Goal: Obtain resource: Download file/media

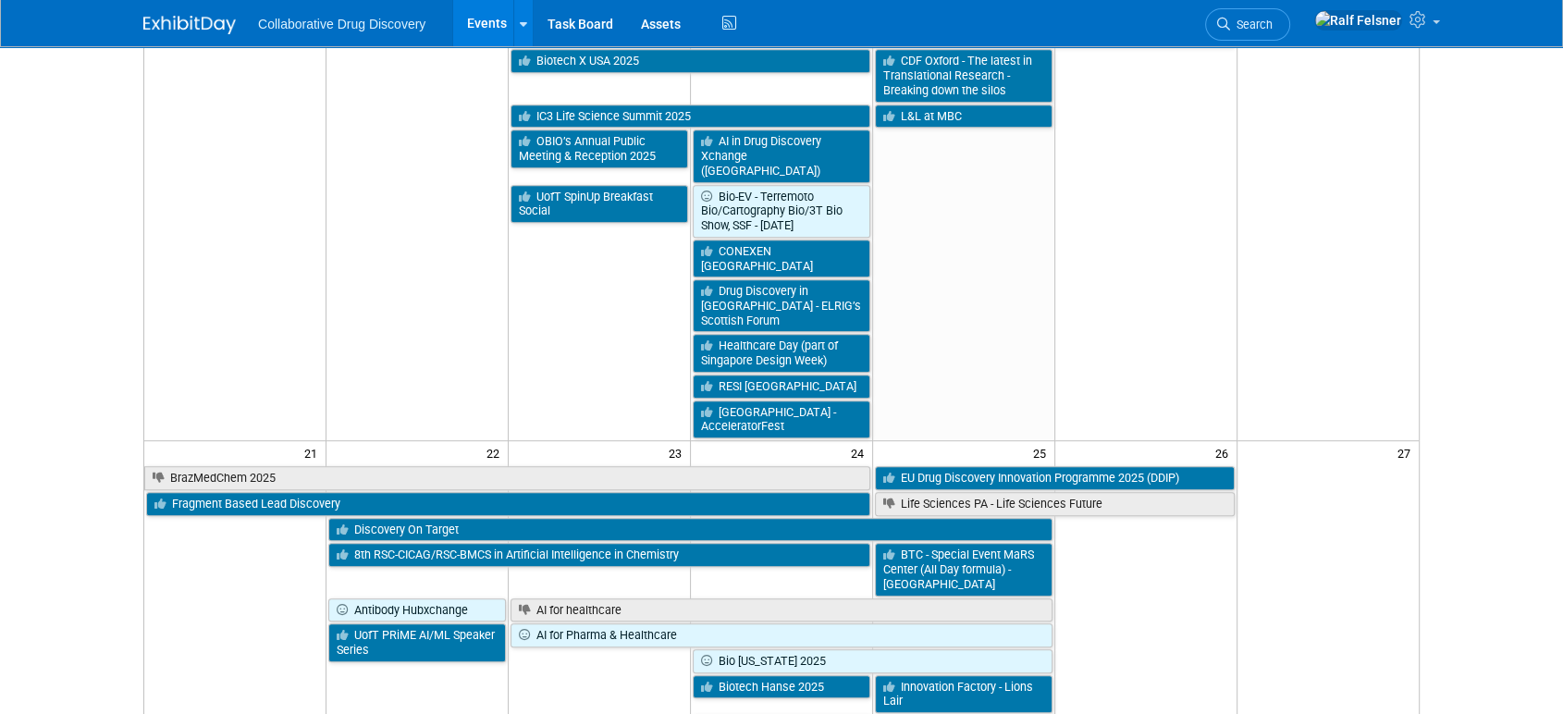
scroll to position [958, 0]
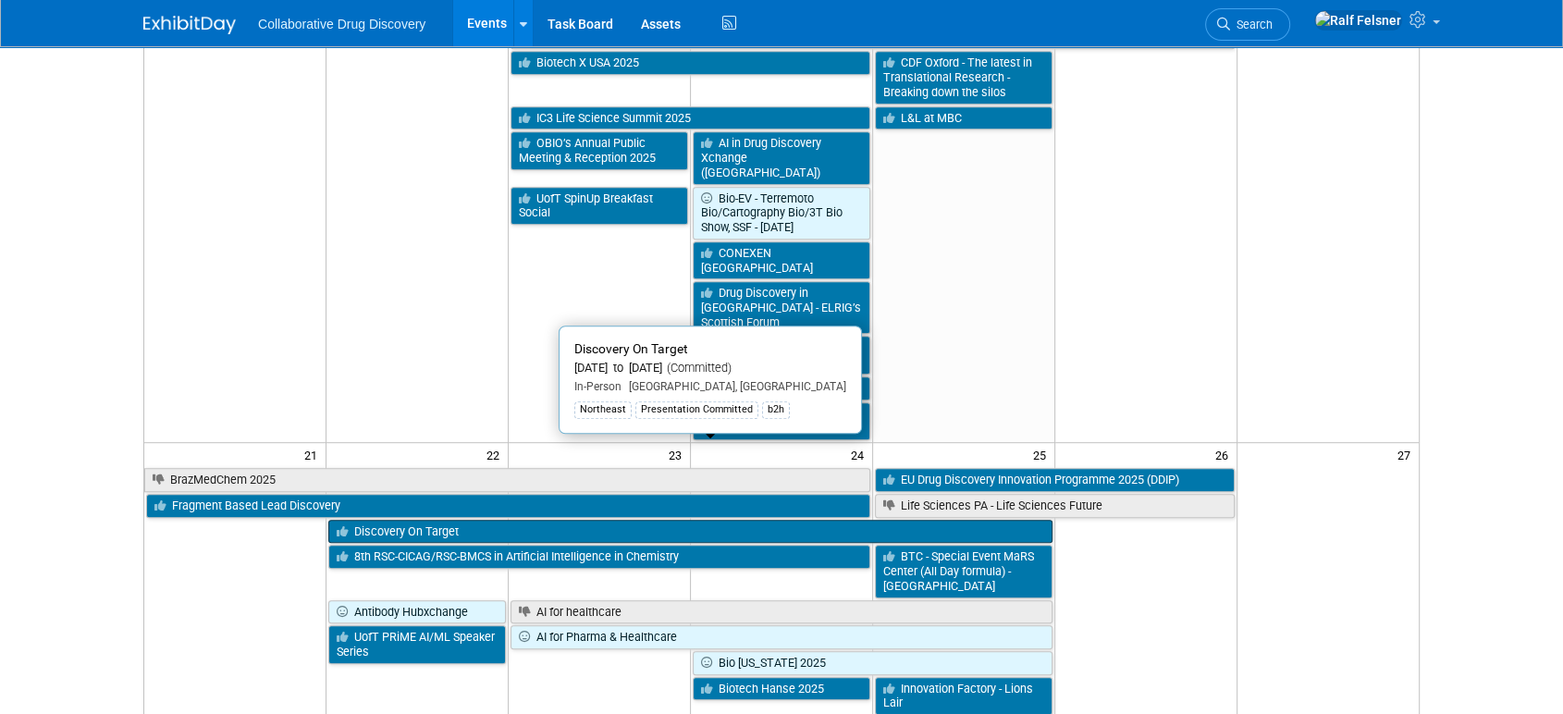
click at [491, 520] on link "Discovery On Target" at bounding box center [689, 532] width 723 height 24
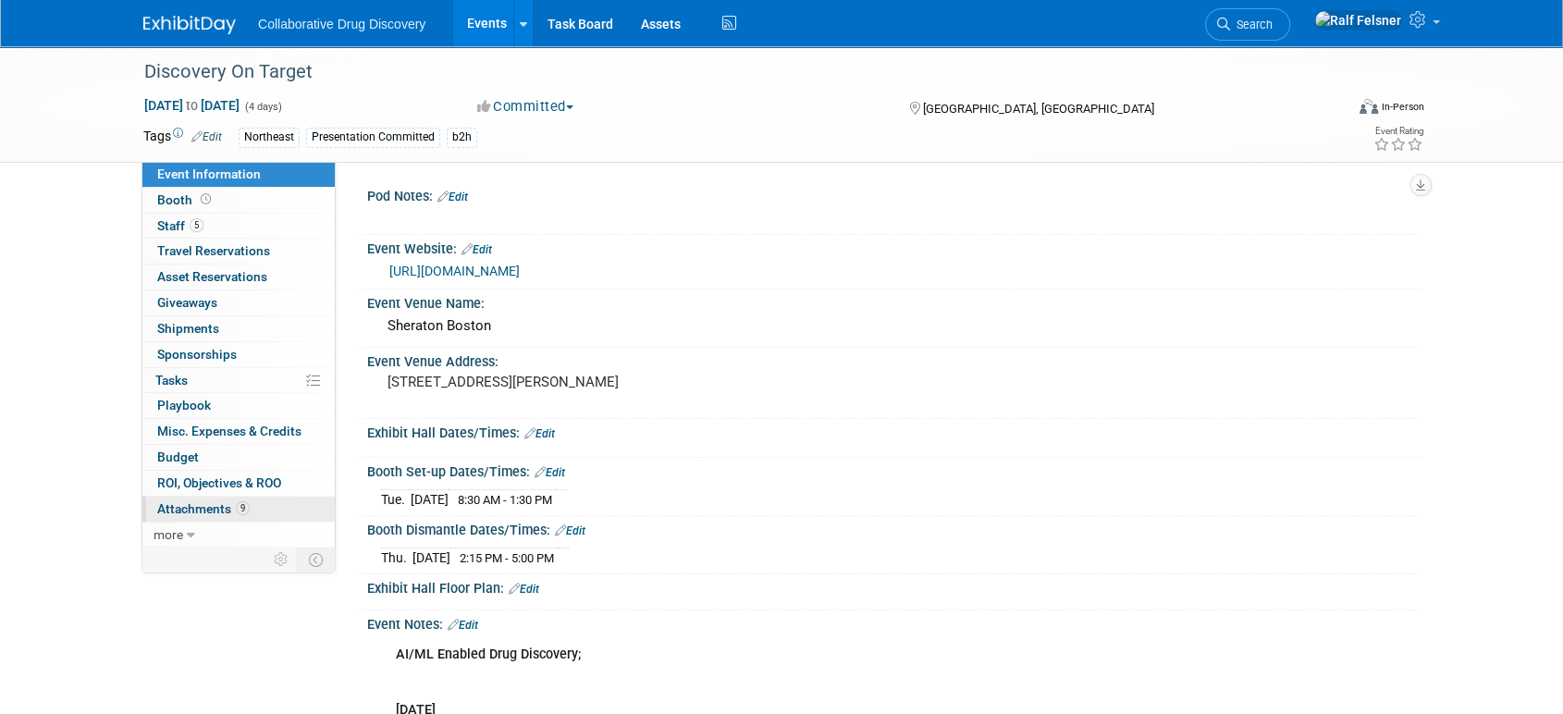
click at [202, 506] on span "Attachments 9" at bounding box center [203, 508] width 92 height 15
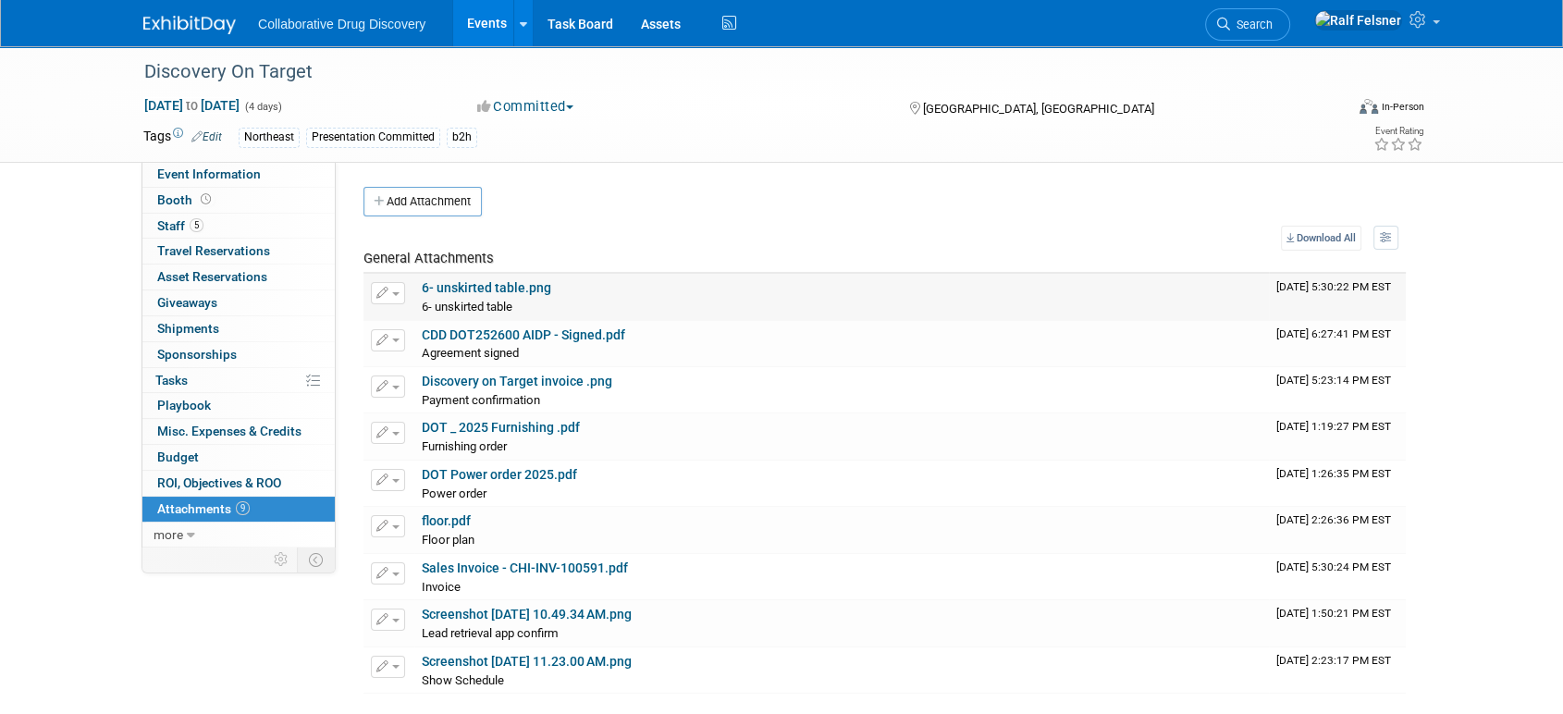
click at [496, 287] on link "6- unskirted table.png" at bounding box center [486, 287] width 129 height 15
click at [478, 337] on link "CDD DOT252600 AIDP - Signed.pdf" at bounding box center [523, 334] width 203 height 15
click at [435, 520] on link "floor.pdf" at bounding box center [446, 520] width 49 height 15
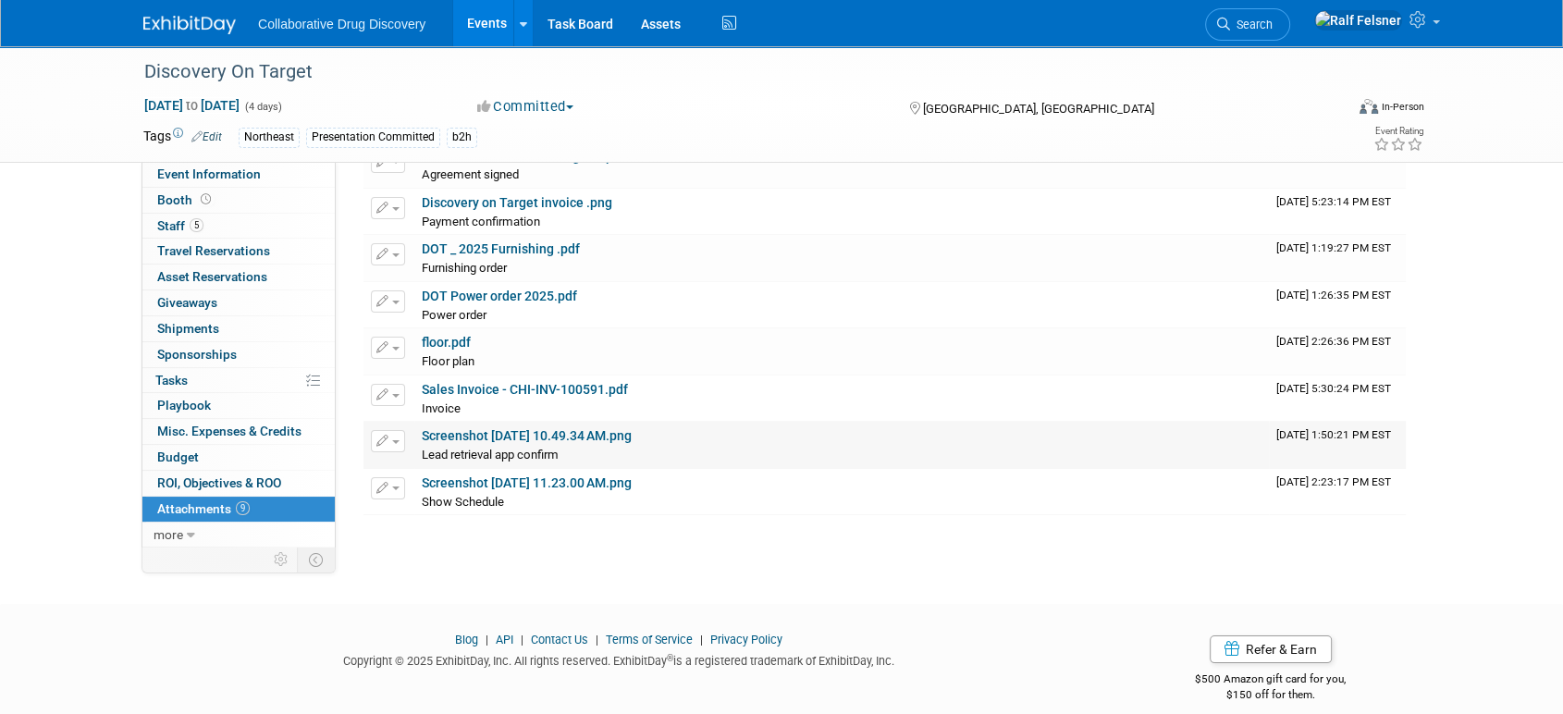
scroll to position [190, 0]
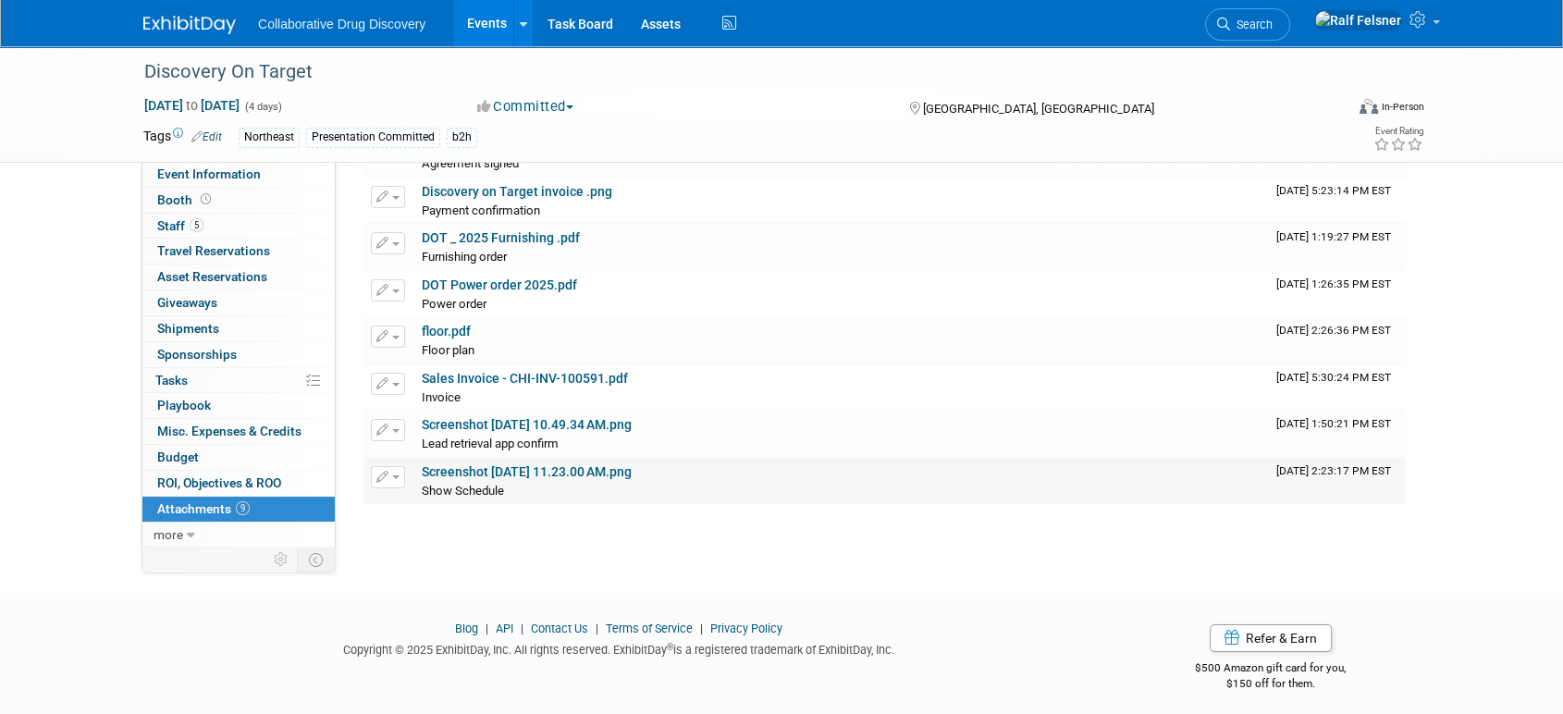
click at [519, 464] on link "Screenshot [DATE] 11.23.00 AM.png" at bounding box center [527, 471] width 210 height 15
click at [482, 423] on link "Screenshot [DATE] 10.49.34 AM.png" at bounding box center [527, 424] width 210 height 15
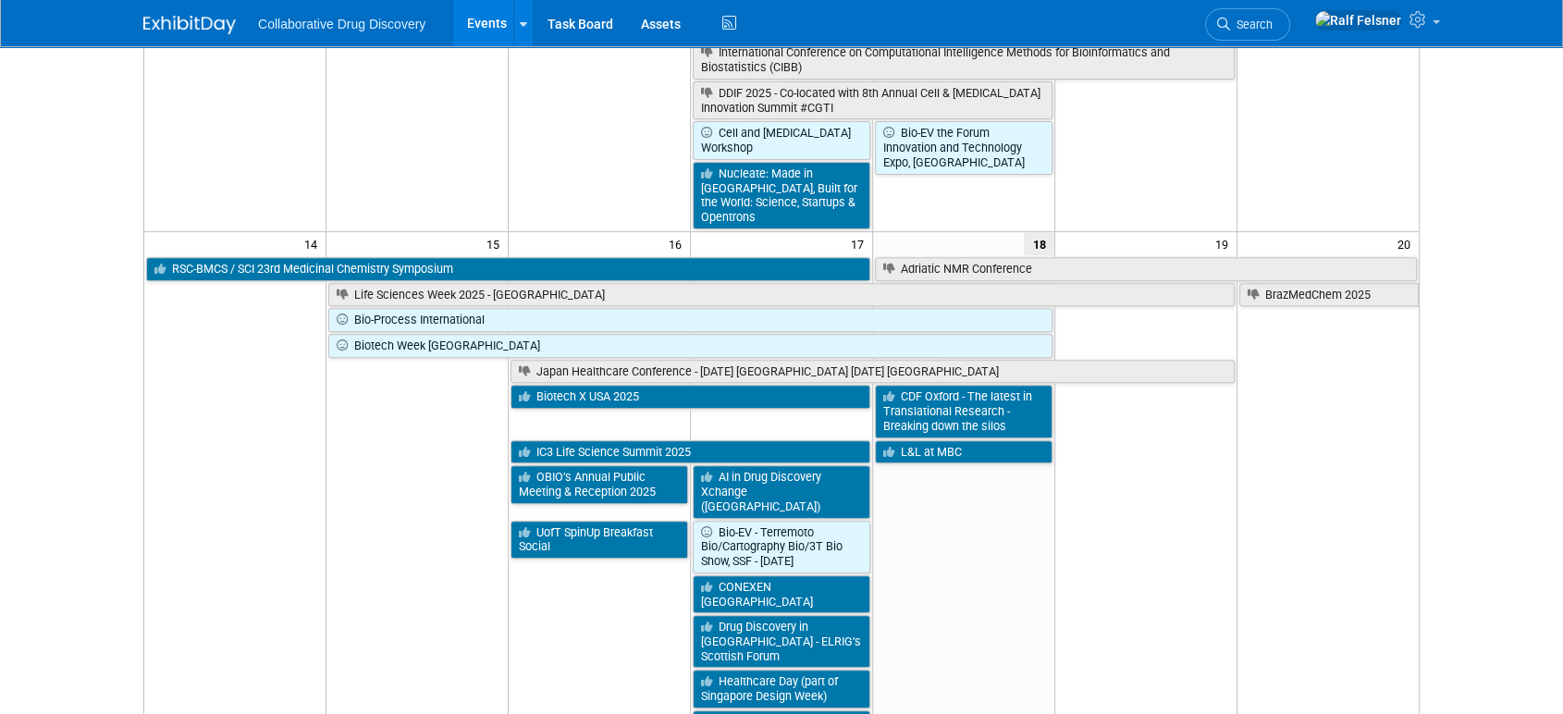
scroll to position [727, 0]
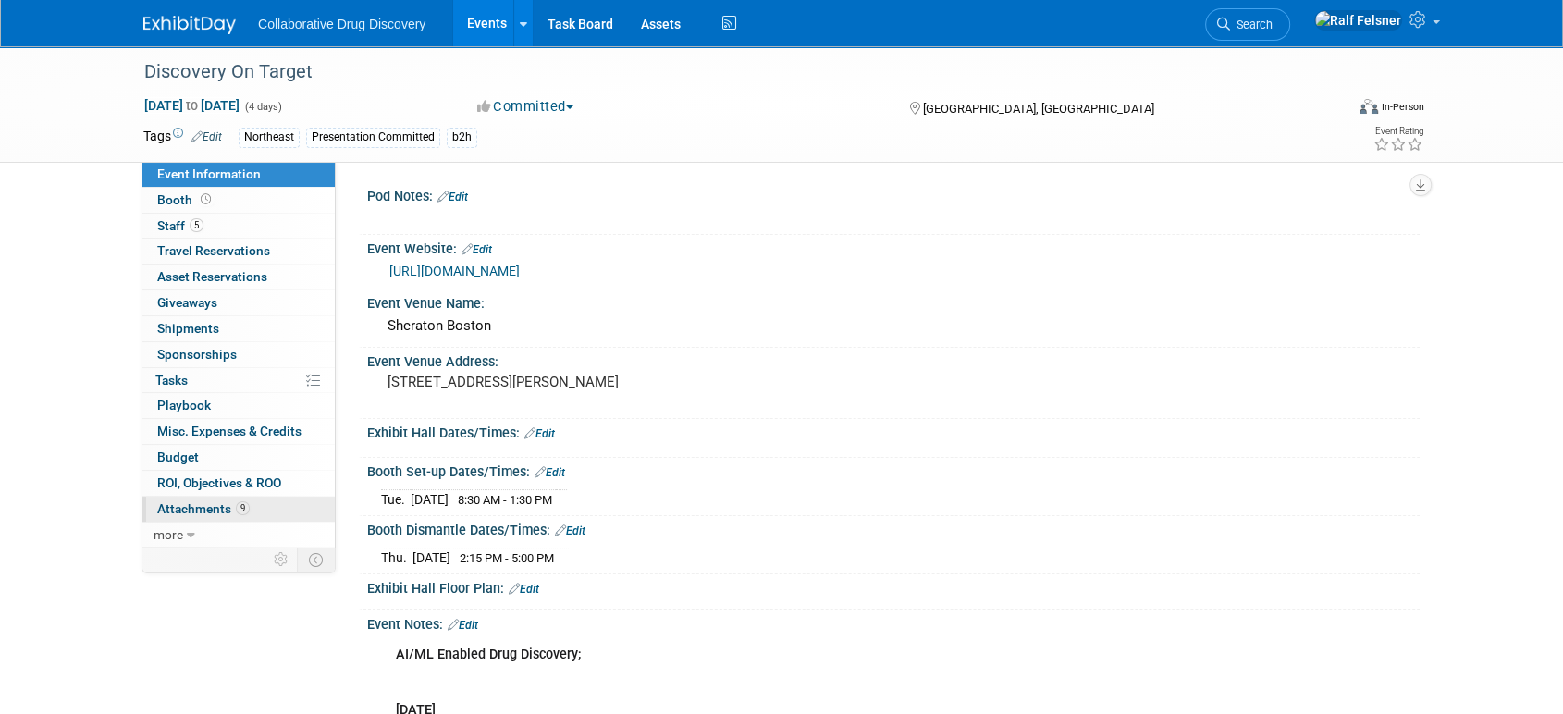
click at [196, 502] on span "Attachments 9" at bounding box center [203, 508] width 92 height 15
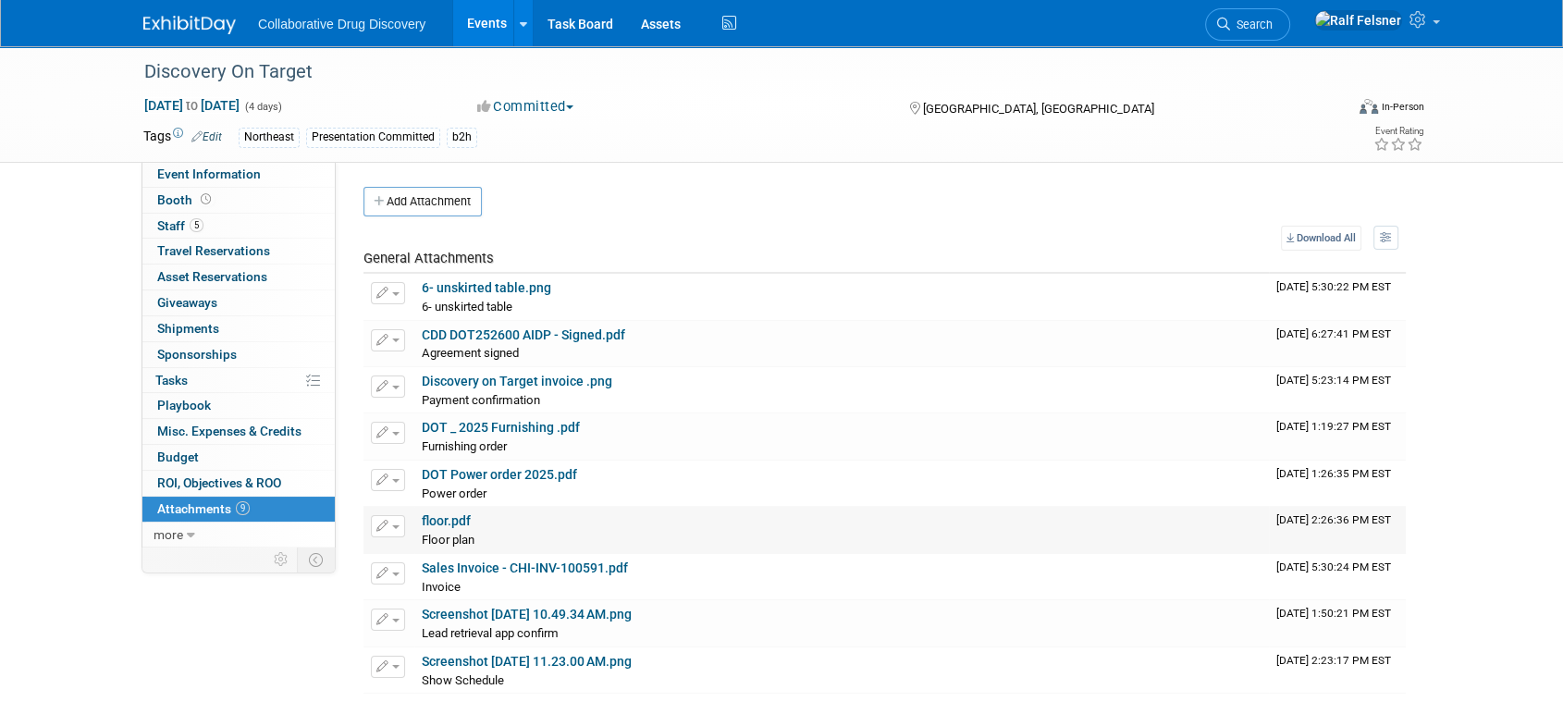
scroll to position [196, 0]
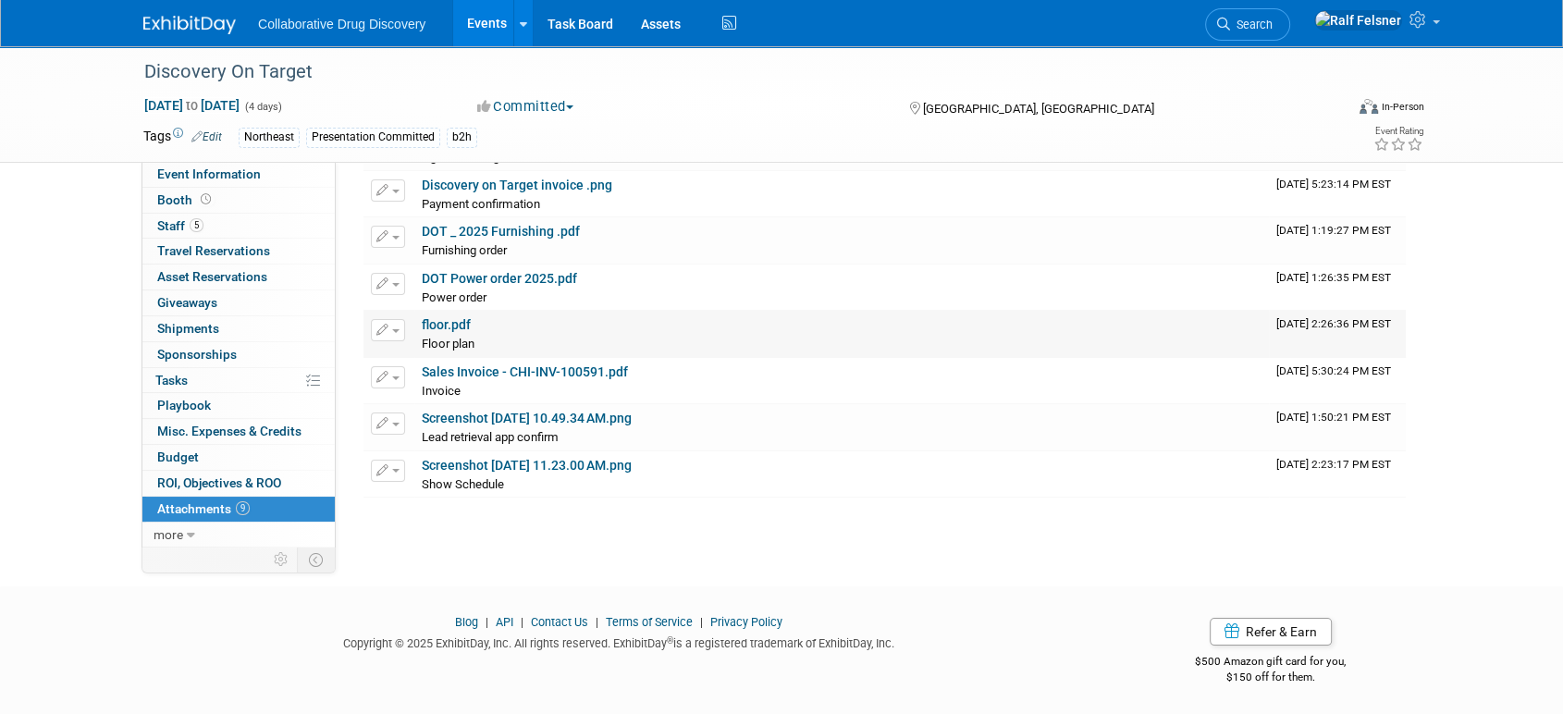
click at [430, 321] on link "floor.pdf" at bounding box center [446, 324] width 49 height 15
